Goal: Task Accomplishment & Management: Manage account settings

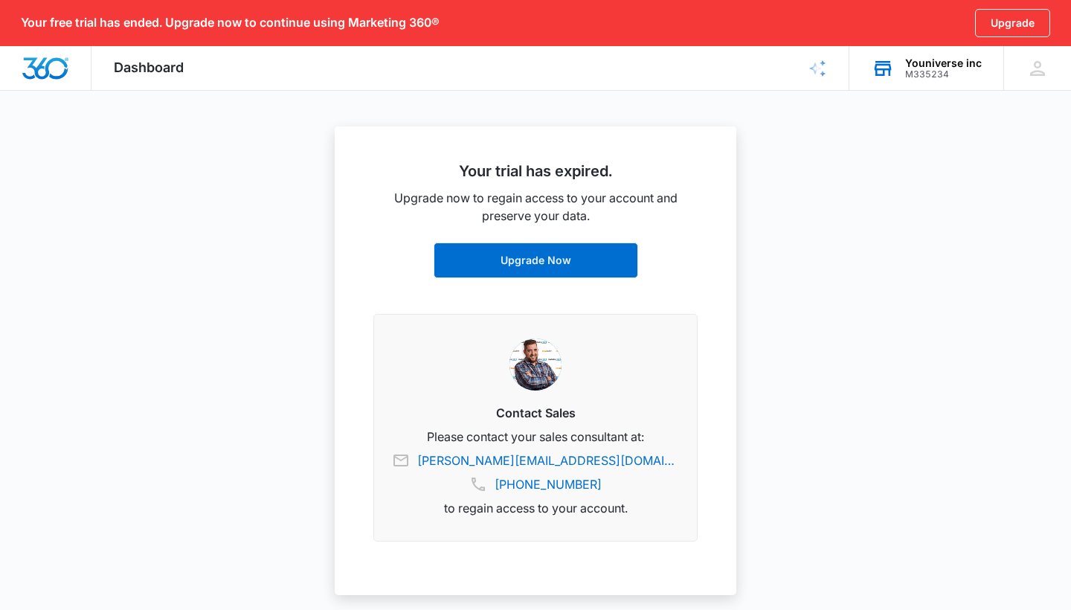
click at [940, 68] on div "Youniverse inc" at bounding box center [943, 63] width 77 height 12
click at [1040, 72] on icon at bounding box center [1038, 68] width 22 height 22
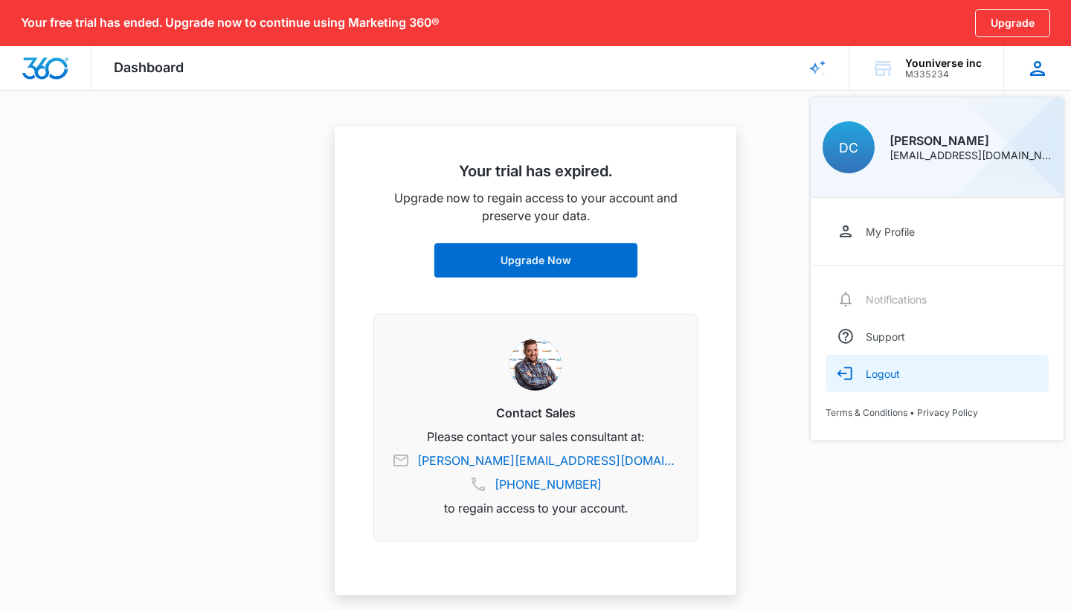
click at [880, 372] on div "Logout" at bounding box center [883, 373] width 34 height 13
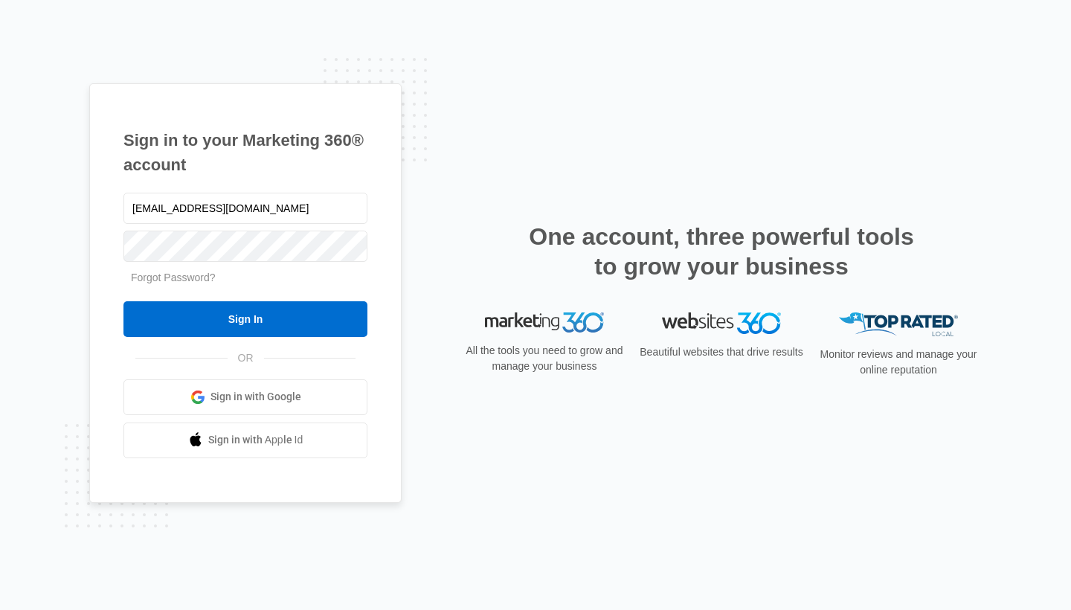
type input "[EMAIL_ADDRESS][DOMAIN_NAME]"
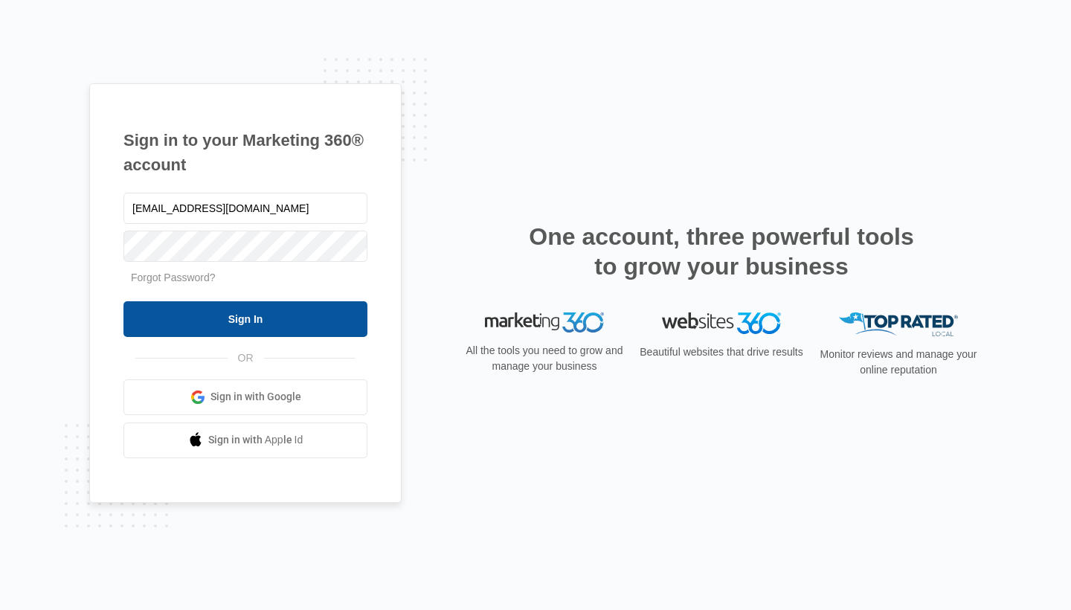
click at [217, 312] on input "Sign In" at bounding box center [245, 319] width 244 height 36
